Goal: Navigation & Orientation: Find specific page/section

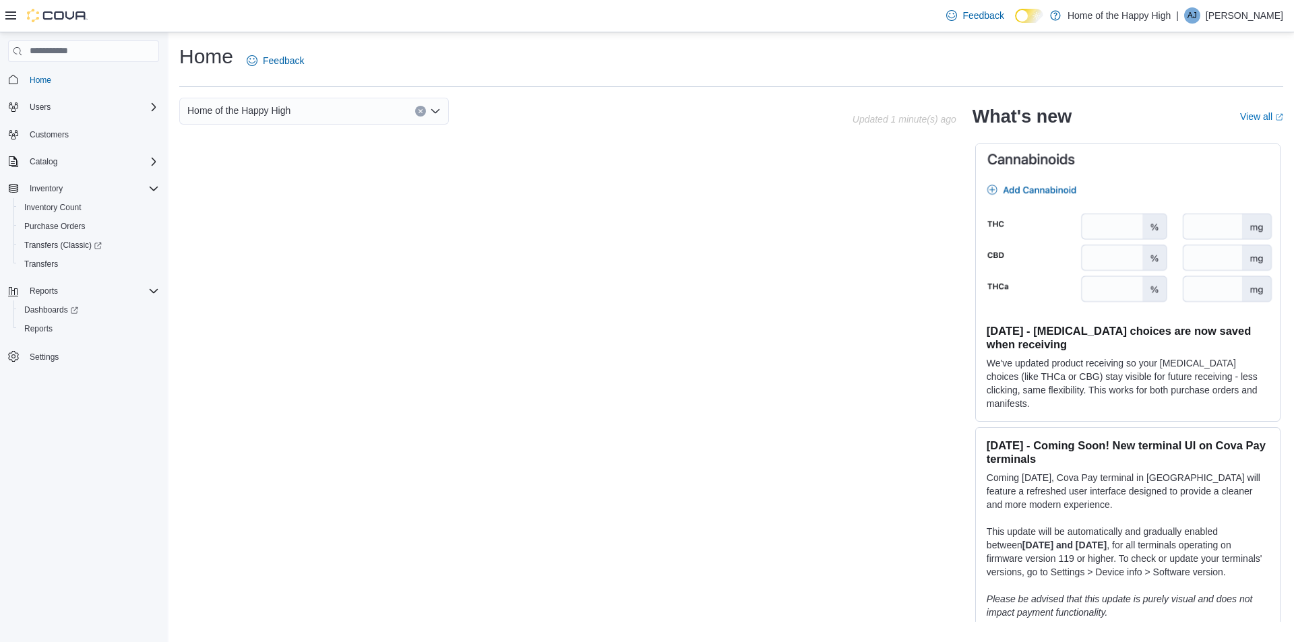
click at [10, 15] on icon at bounding box center [10, 15] width 11 height 11
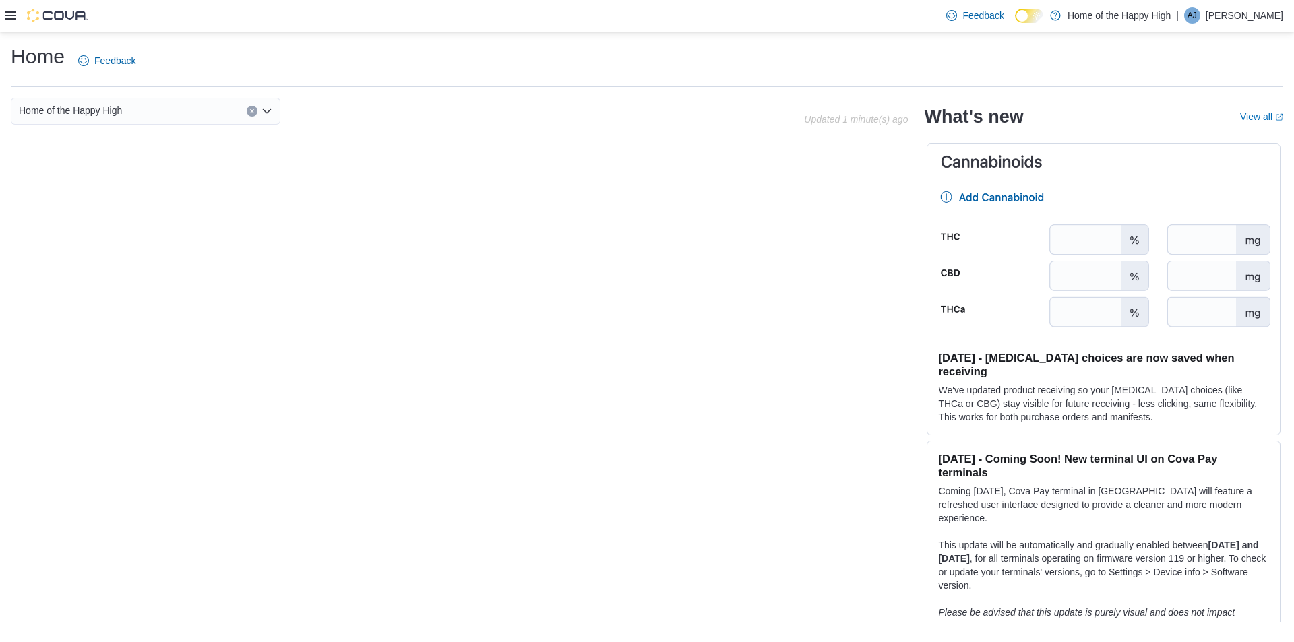
click at [10, 15] on icon at bounding box center [10, 15] width 11 height 11
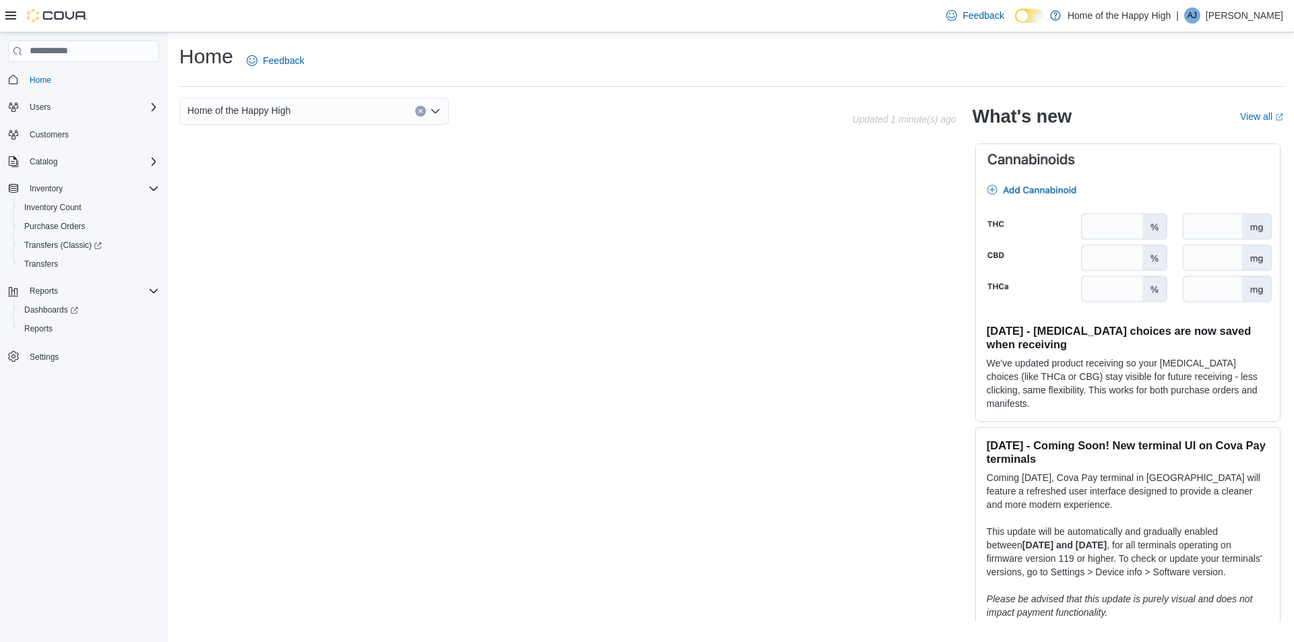
click at [7, 20] on icon at bounding box center [10, 15] width 11 height 8
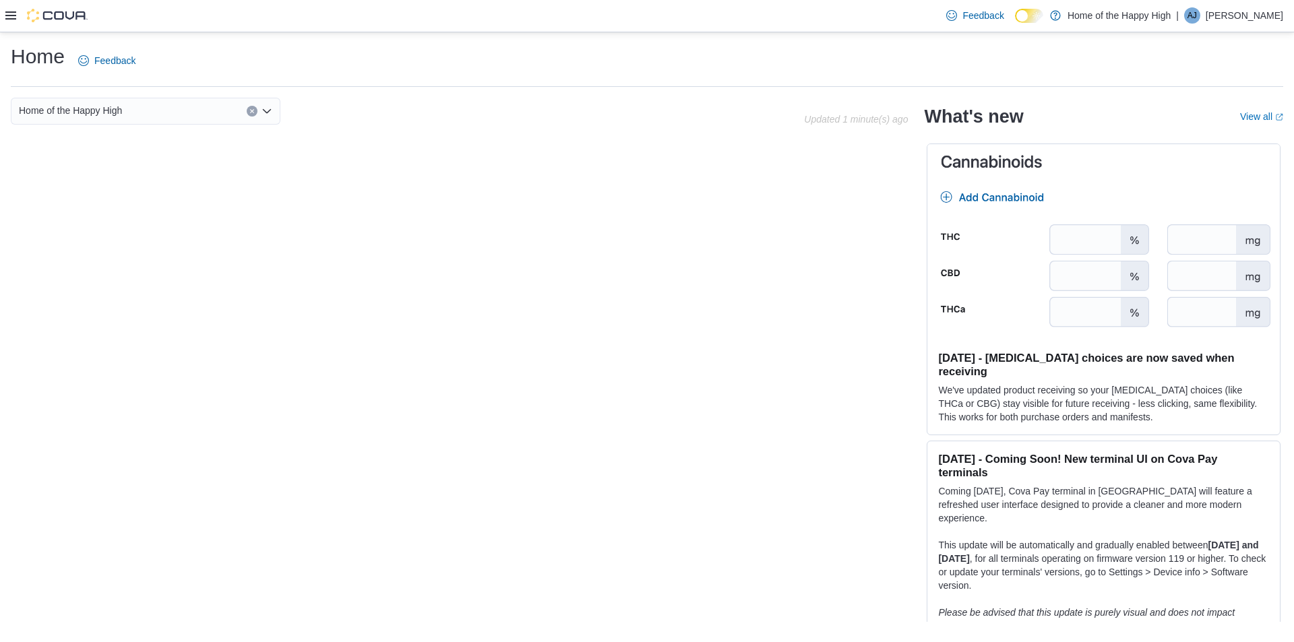
click at [14, 18] on icon at bounding box center [10, 15] width 11 height 11
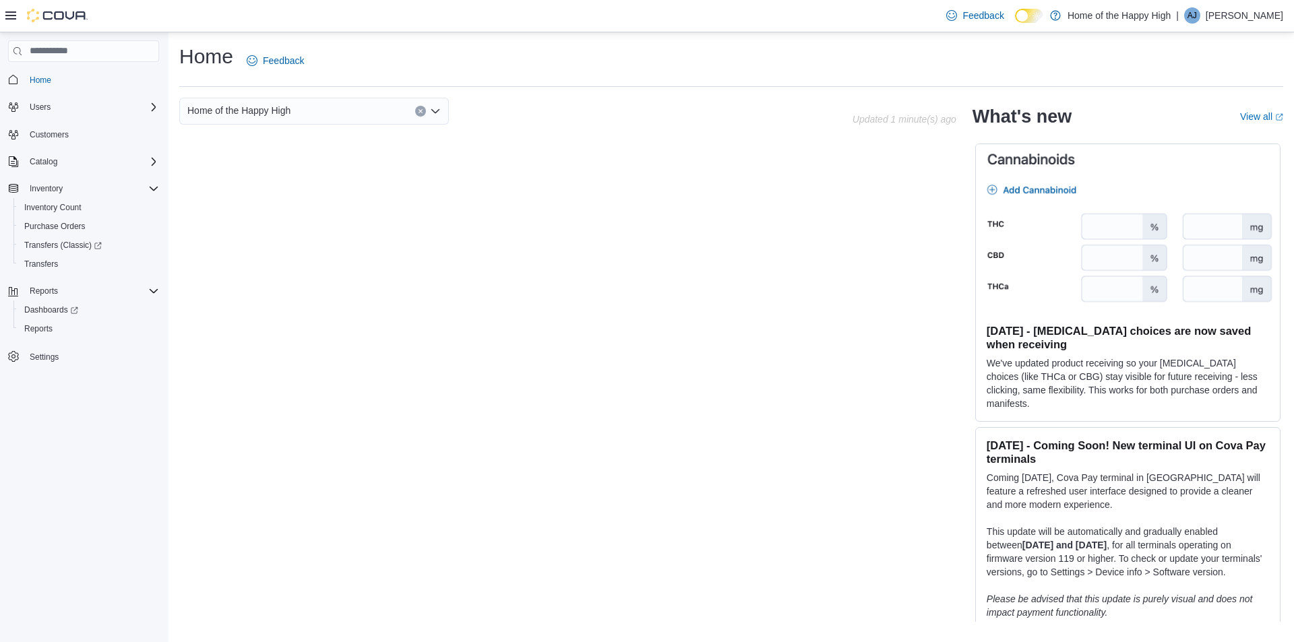
click at [1263, 14] on p "Alyson Jagt" at bounding box center [1244, 15] width 77 height 16
click at [1209, 131] on span "Sign Out" at bounding box center [1196, 131] width 36 height 13
